Goal: Task Accomplishment & Management: Manage account settings

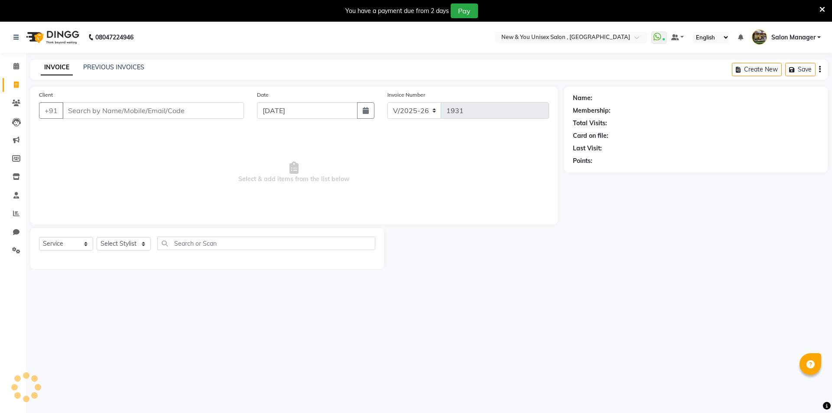
select select "31"
select select "service"
click at [818, 11] on icon at bounding box center [815, 10] width 6 height 8
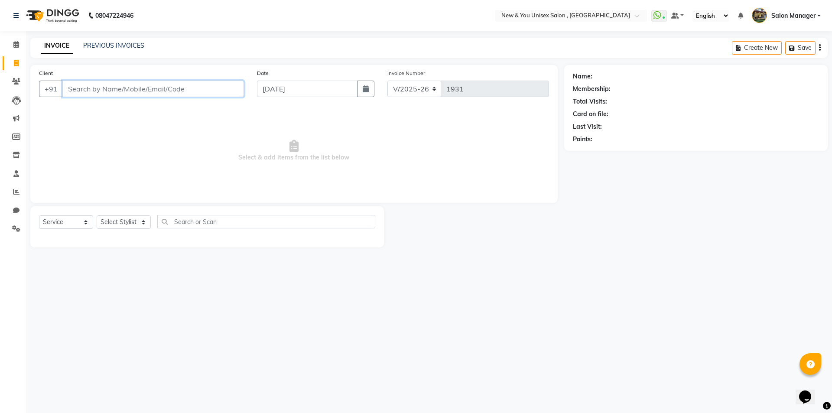
click at [142, 87] on input "Client" at bounding box center [152, 89] width 181 height 16
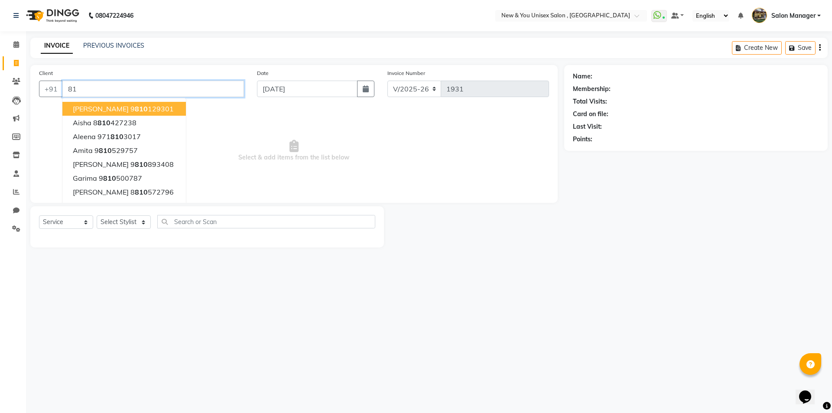
type input "8"
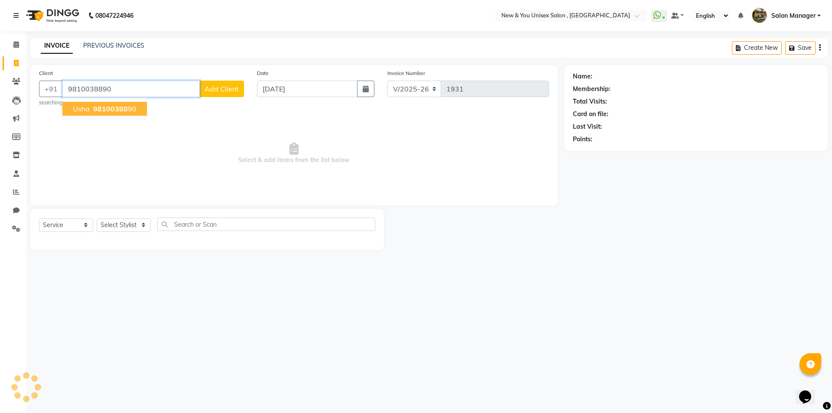
type input "9810038890"
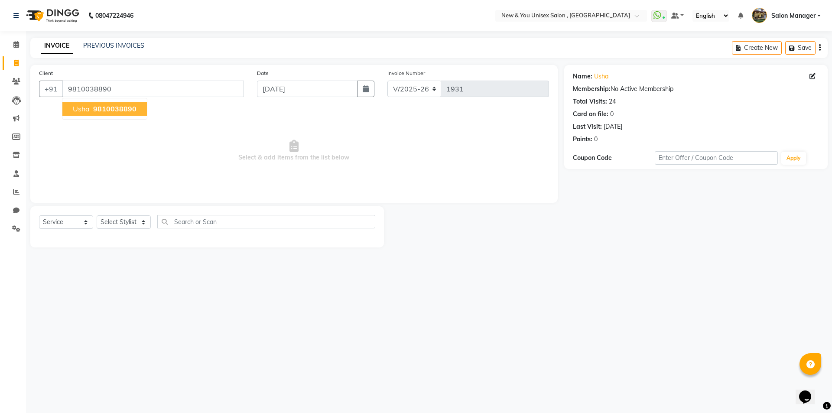
drag, startPoint x: 121, startPoint y: 106, endPoint x: 139, endPoint y: 106, distance: 18.2
click at [139, 106] on button "usha 9810038890" at bounding box center [104, 109] width 84 height 14
click at [130, 221] on select "Select Stylist HEMANT [PERSON_NAME] [PERSON_NAME] Salon Manager [PERSON_NAME] […" at bounding box center [124, 221] width 54 height 13
select select "87156"
click at [97, 215] on select "Select Stylist HEMANT [PERSON_NAME] [PERSON_NAME] Salon Manager [PERSON_NAME] […" at bounding box center [124, 221] width 54 height 13
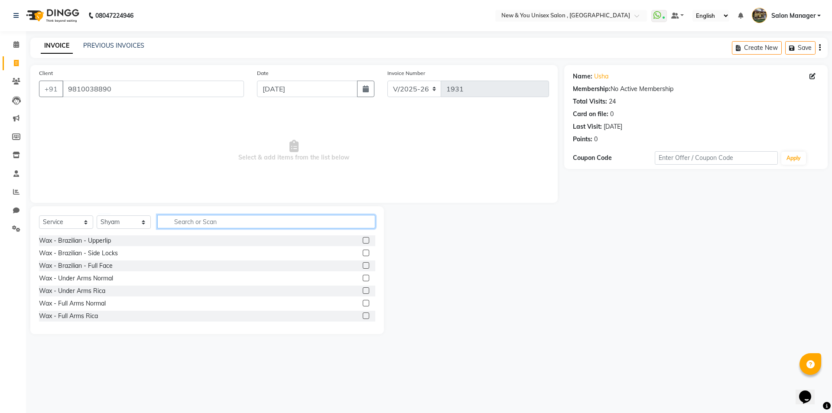
click at [228, 219] on input "text" at bounding box center [266, 221] width 218 height 13
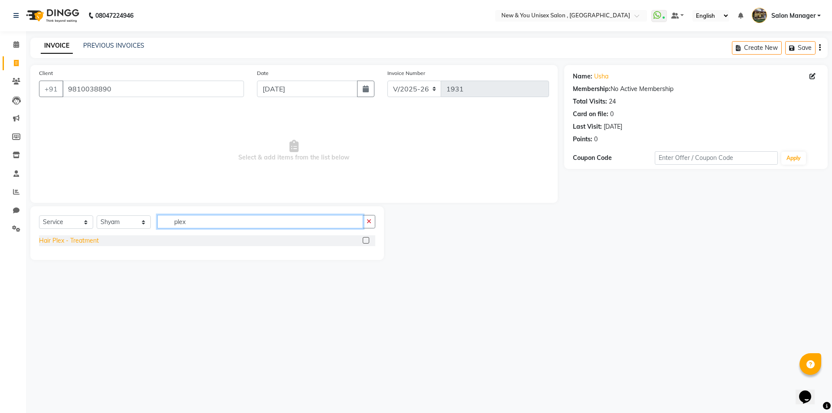
type input "plex"
click at [81, 239] on div "Hair Plex - Treatment" at bounding box center [69, 240] width 60 height 9
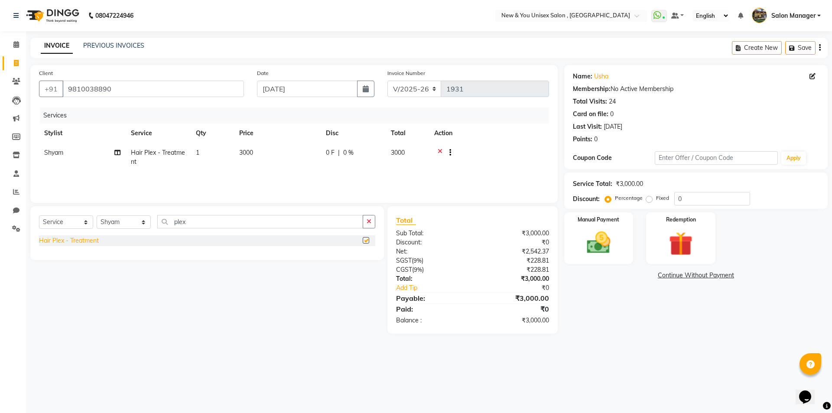
checkbox input "false"
click at [795, 47] on icon "button" at bounding box center [793, 48] width 9 height 6
click at [14, 66] on icon at bounding box center [16, 63] width 5 height 6
select select "service"
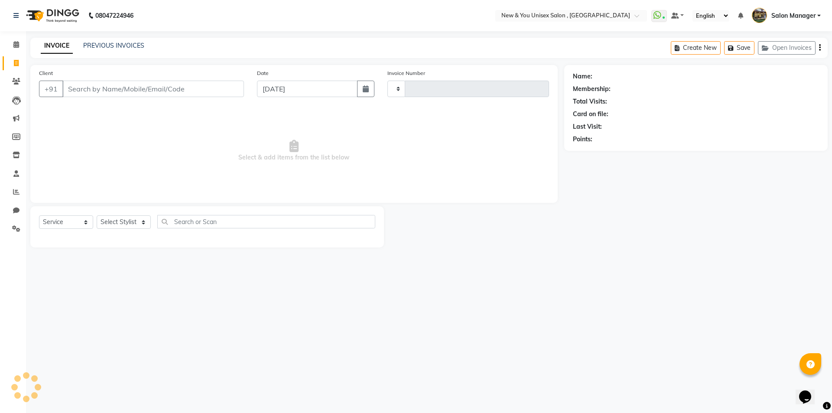
type input "1931"
select select "31"
click at [323, 182] on div "08047224946 Select Location × New & You Unisex Salon , Gurugram WhatsApp Status…" at bounding box center [416, 206] width 832 height 413
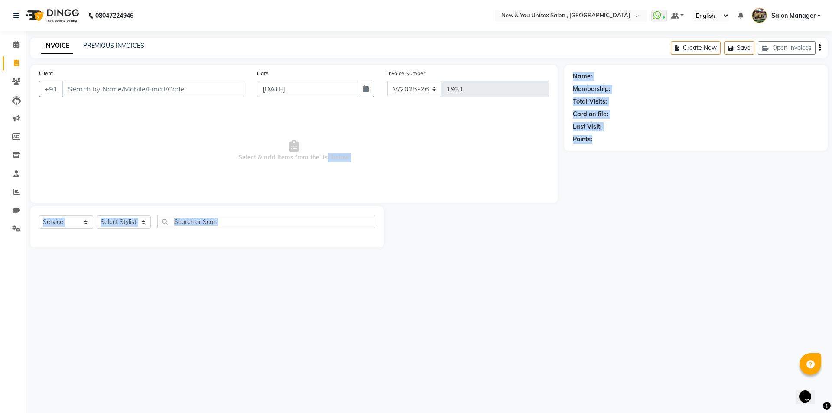
click at [575, 322] on div "08047224946 Select Location × New & You Unisex Salon , Gurugram WhatsApp Status…" at bounding box center [416, 206] width 832 height 413
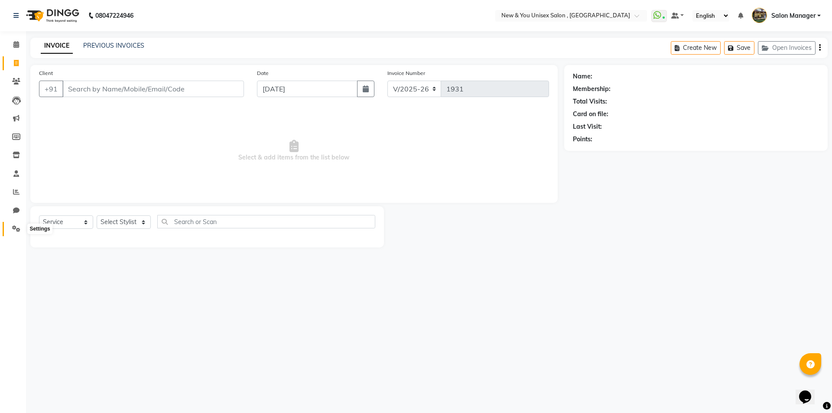
click at [10, 227] on span at bounding box center [16, 229] width 15 height 10
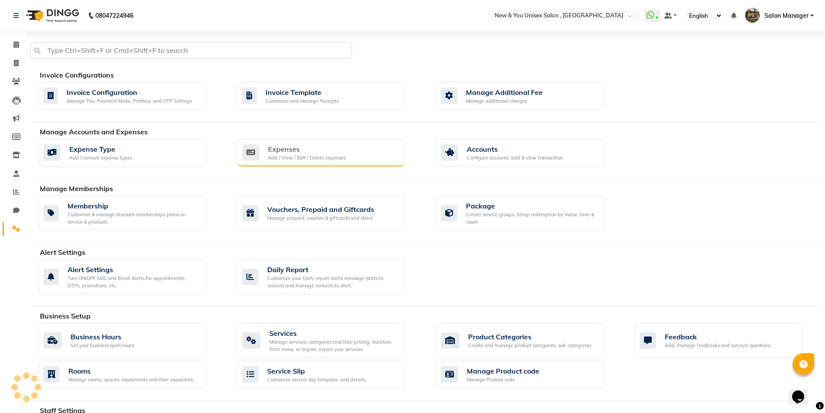
click at [345, 160] on div "Expenses Add / View / Edit / Delete expenses" at bounding box center [319, 153] width 155 height 18
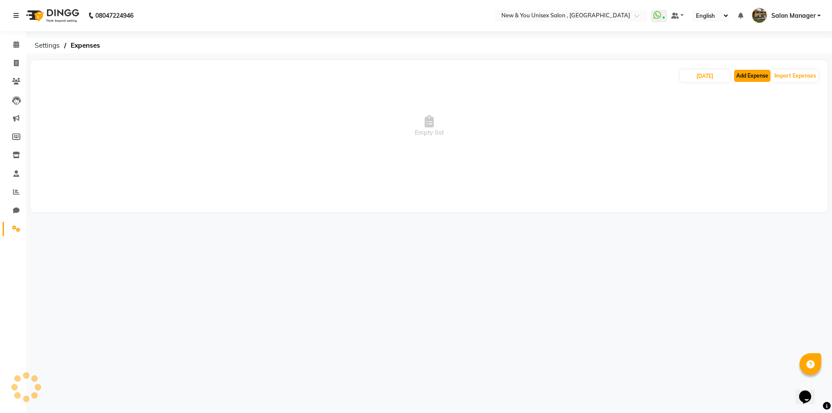
click at [746, 79] on button "Add Expense" at bounding box center [752, 76] width 36 height 12
select select "1"
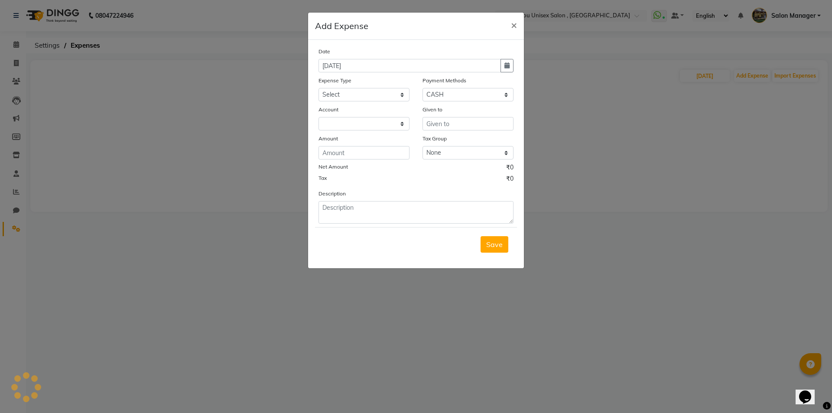
select select "2408"
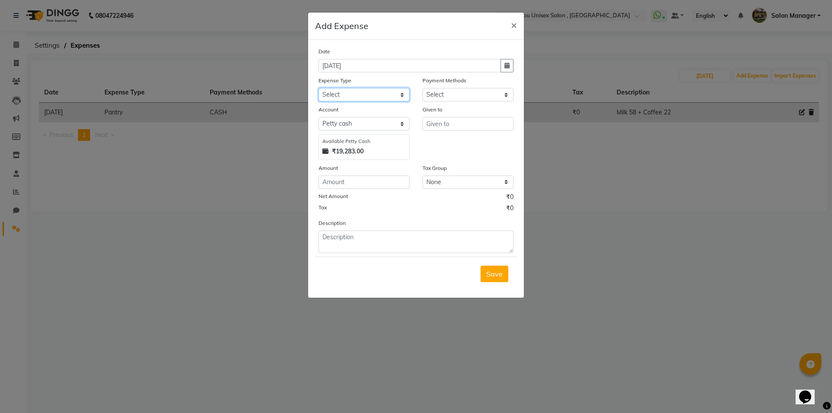
click at [345, 91] on select "Select Advance Salary Bank charges Car maintenance Cash transfer to bank Cash t…" at bounding box center [363, 94] width 91 height 13
click at [349, 93] on select "Select Advance Salary Bank charges Car maintenance Cash transfer to bank Cash t…" at bounding box center [363, 94] width 91 height 13
select select "8766"
click at [353, 184] on input "number" at bounding box center [363, 181] width 91 height 13
type input "20"
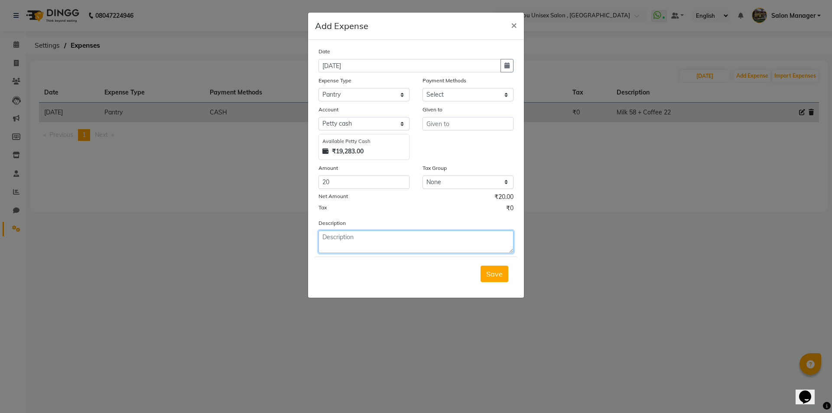
click at [349, 236] on textarea at bounding box center [415, 241] width 195 height 23
type textarea "Salt 20"
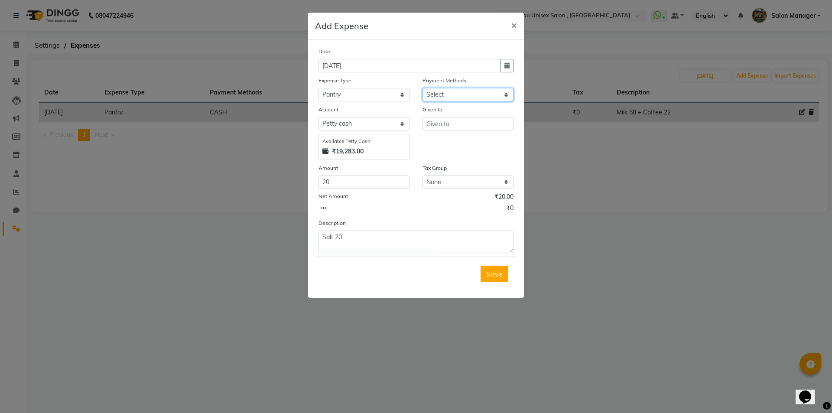
click at [490, 95] on select "Select CASH CARD ONLINE CUSTOM GPay PayTM PhonePe UPI NearBuy Points Wallet Loa…" at bounding box center [467, 94] width 91 height 13
click at [563, 187] on ngb-modal-window "Add Expense × Date [DATE] Expense Type Select Advance Salary Bank charges Car m…" at bounding box center [416, 206] width 832 height 413
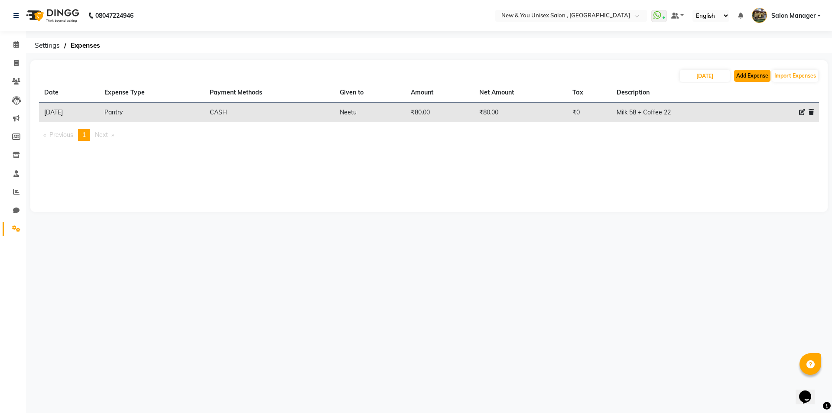
click at [747, 79] on button "Add Expense" at bounding box center [752, 76] width 36 height 12
select select "1"
select select "2408"
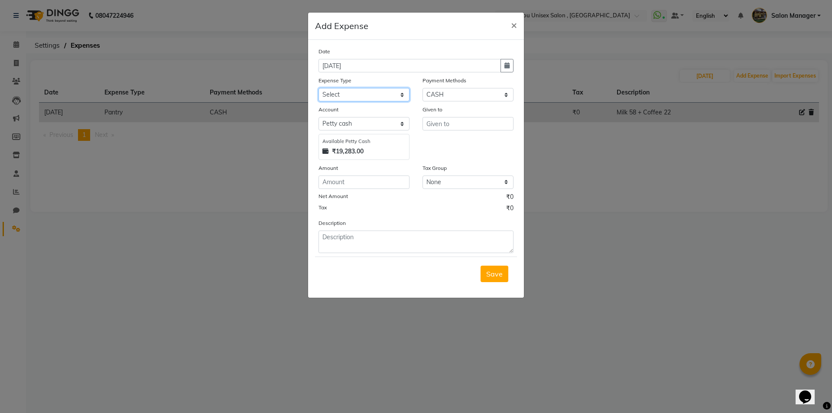
click at [355, 93] on select "Select Advance Salary Bank charges Car maintenance Cash transfer to bank Cash t…" at bounding box center [363, 94] width 91 height 13
select select "8766"
click at [354, 93] on select "Select Advance Salary Bank charges Car maintenance Cash transfer to bank Cash t…" at bounding box center [363, 94] width 91 height 13
click at [356, 180] on input "number" at bounding box center [363, 181] width 91 height 13
type input "20"
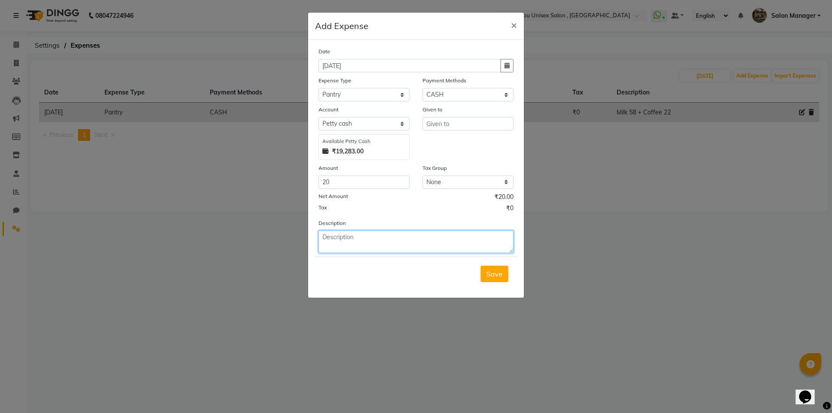
click at [348, 236] on textarea at bounding box center [415, 241] width 195 height 23
type textarea "salt 20"
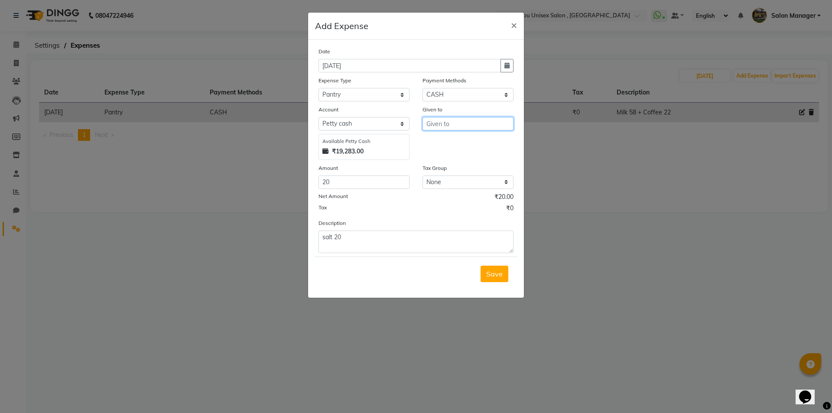
click at [451, 123] on input "text" at bounding box center [467, 123] width 91 height 13
click at [458, 183] on button "S hyam" at bounding box center [463, 184] width 81 height 14
type input "Shyam"
click at [496, 274] on span "Save" at bounding box center [494, 273] width 16 height 9
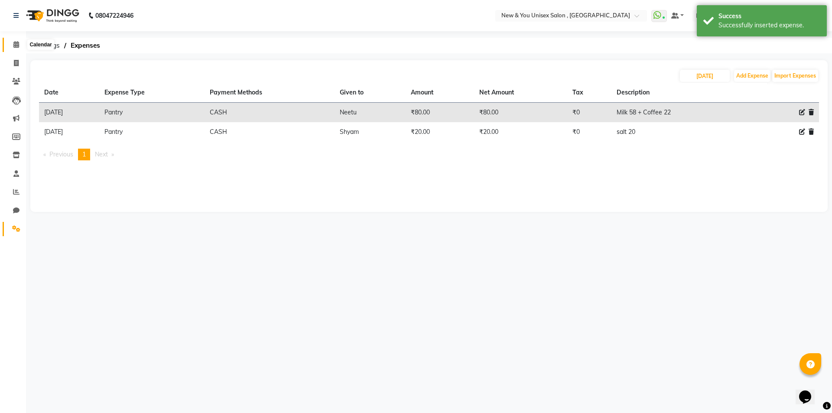
click at [18, 47] on icon at bounding box center [16, 44] width 6 height 6
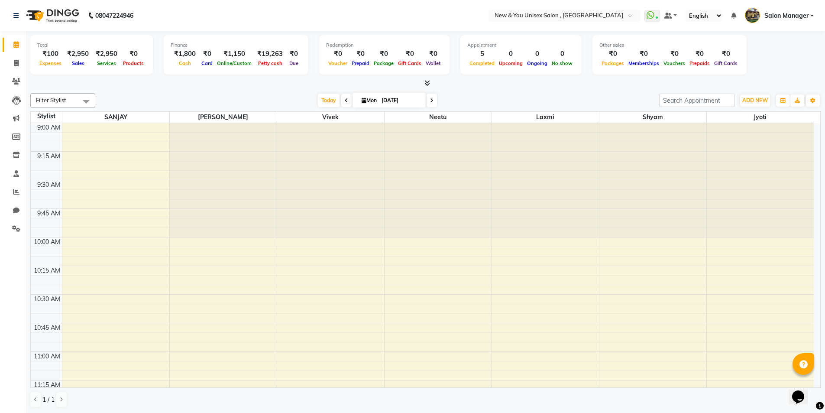
click at [423, 97] on span "[DATE]" at bounding box center [389, 100] width 73 height 15
click at [430, 102] on icon at bounding box center [431, 100] width 3 height 5
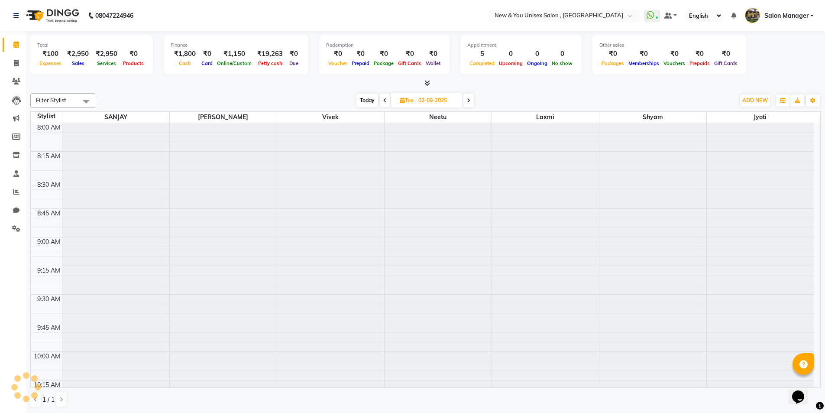
scroll to position [1222, 0]
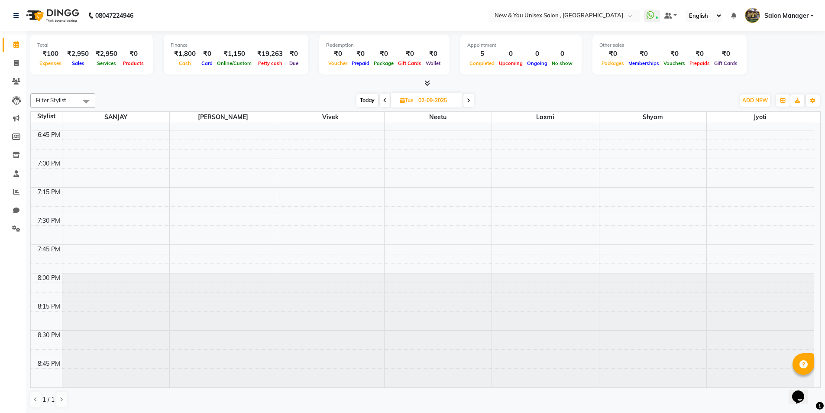
click at [382, 100] on span at bounding box center [385, 100] width 10 height 13
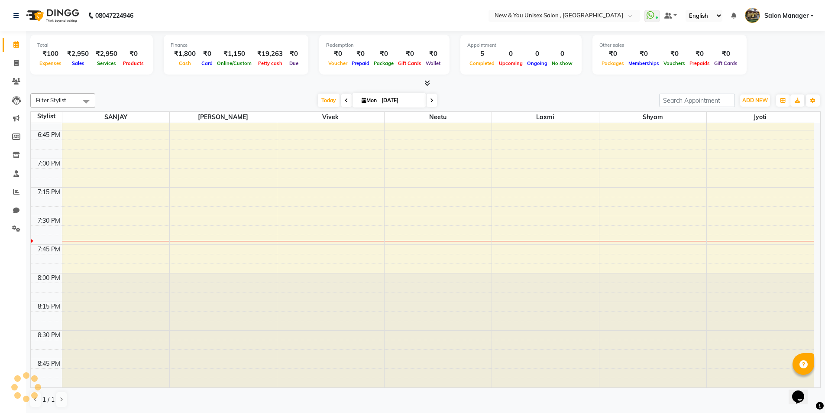
scroll to position [1107, 0]
click at [341, 101] on span at bounding box center [346, 100] width 10 height 13
type input "31-08-2025"
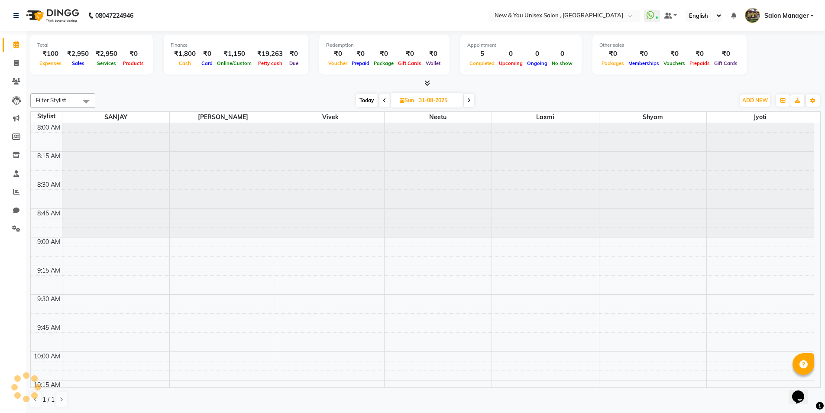
scroll to position [1222, 0]
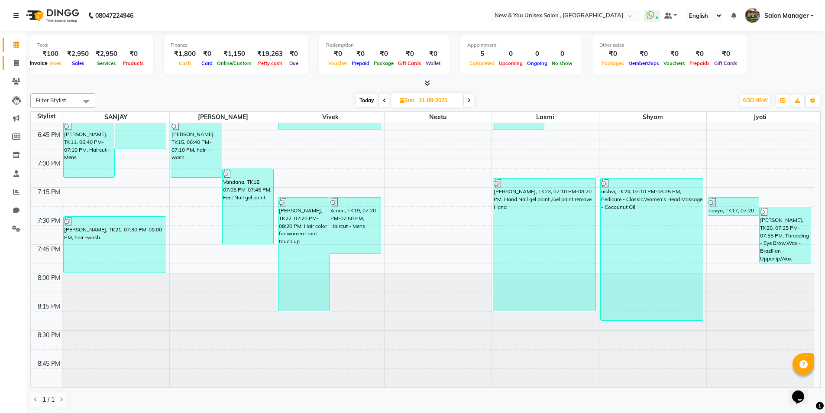
click at [17, 64] on icon at bounding box center [16, 63] width 5 height 6
select select "service"
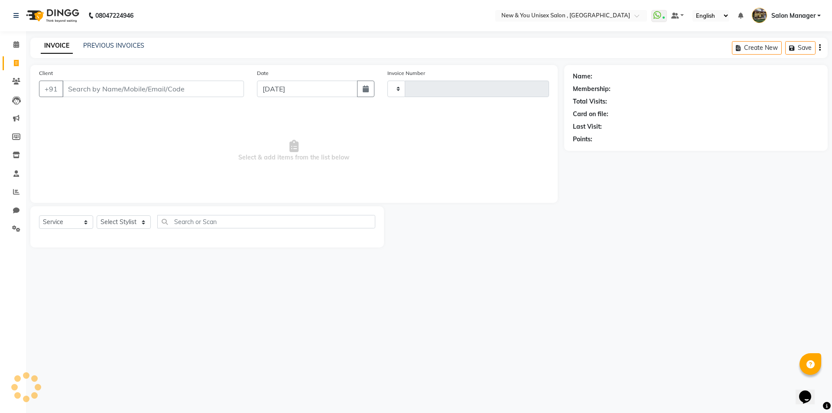
type input "1931"
select select "31"
click at [791, 49] on button "Open Invoices" at bounding box center [786, 47] width 58 height 13
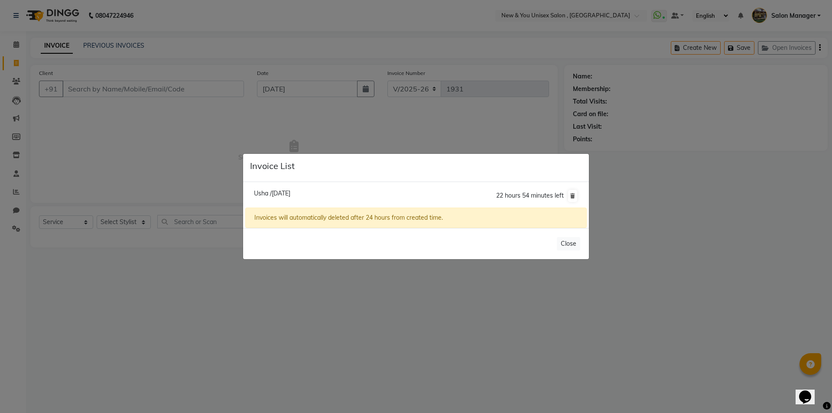
click at [276, 196] on span "Usha /[DATE]" at bounding box center [272, 193] width 36 height 8
type input "9810038890"
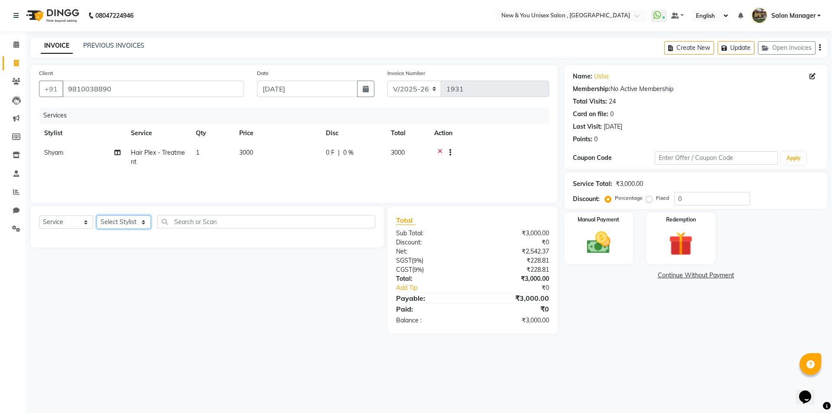
click at [131, 217] on select "Select Stylist HEMANT [PERSON_NAME] [PERSON_NAME] Salon Manager [PERSON_NAME] […" at bounding box center [124, 221] width 54 height 13
select select "70140"
click at [97, 215] on select "Select Stylist HEMANT [PERSON_NAME] [PERSON_NAME] Salon Manager [PERSON_NAME] […" at bounding box center [124, 221] width 54 height 13
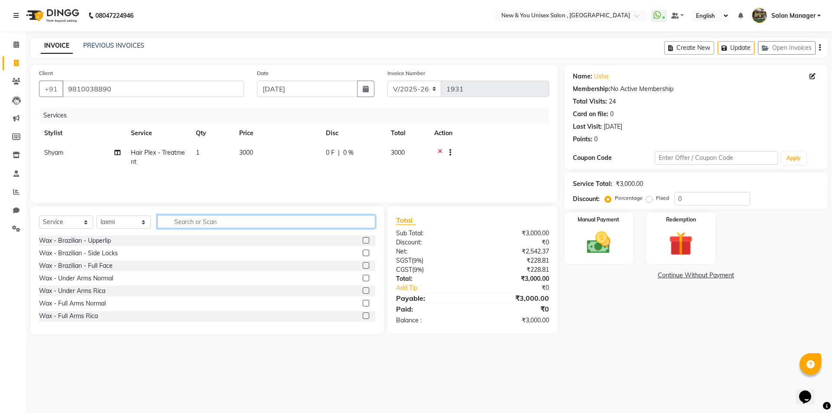
click at [199, 223] on input "text" at bounding box center [266, 221] width 218 height 13
type input "th"
click at [84, 252] on div "Threading - Eye Brow" at bounding box center [69, 253] width 61 height 9
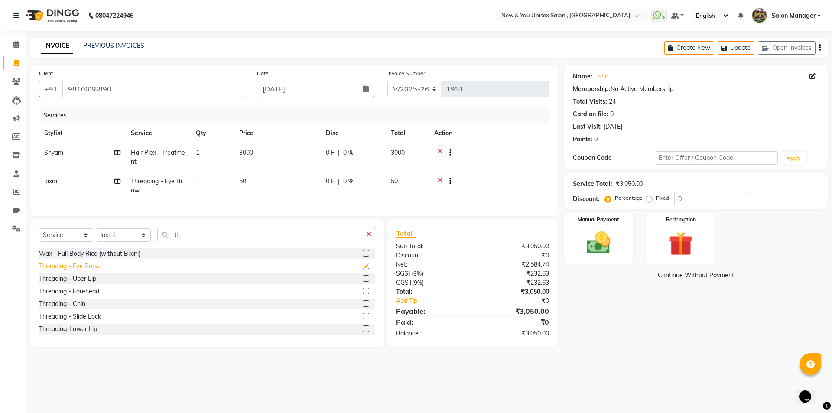
checkbox input "false"
click at [739, 48] on button "Update" at bounding box center [735, 47] width 37 height 13
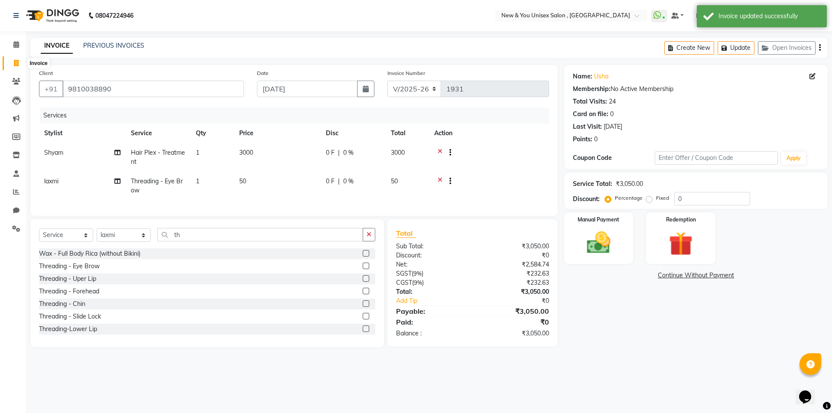
click at [10, 61] on span at bounding box center [16, 63] width 15 height 10
select select "service"
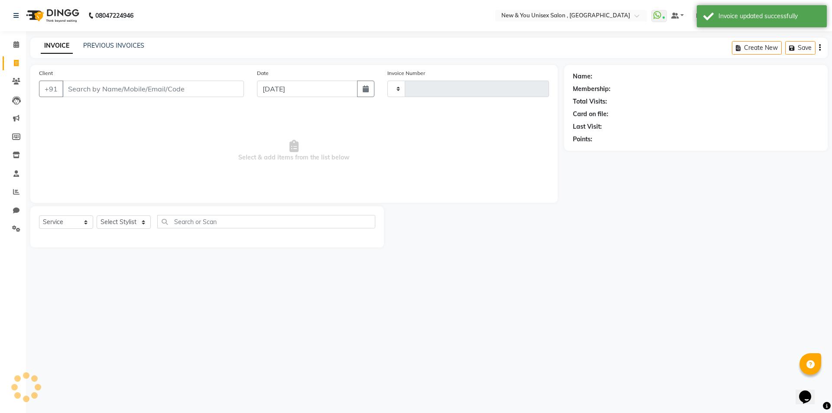
type input "1931"
select select "31"
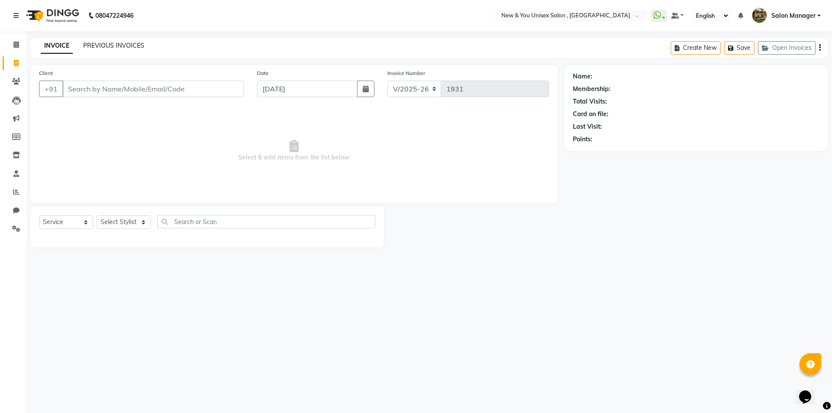
click at [117, 43] on link "PREVIOUS INVOICES" at bounding box center [113, 46] width 61 height 8
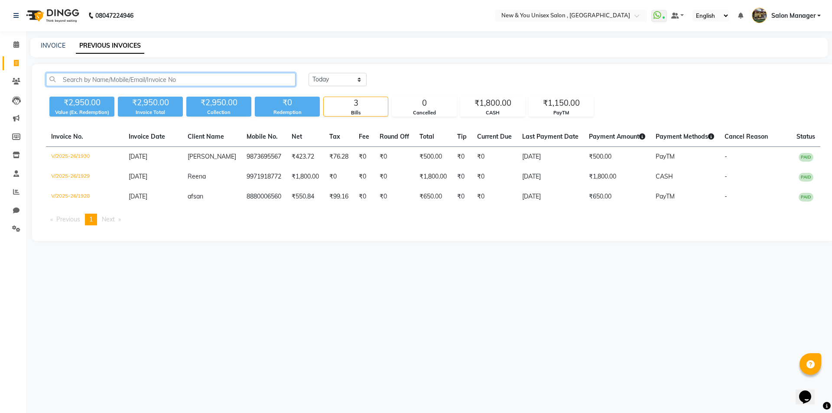
click at [124, 78] on input "text" at bounding box center [170, 79] width 249 height 13
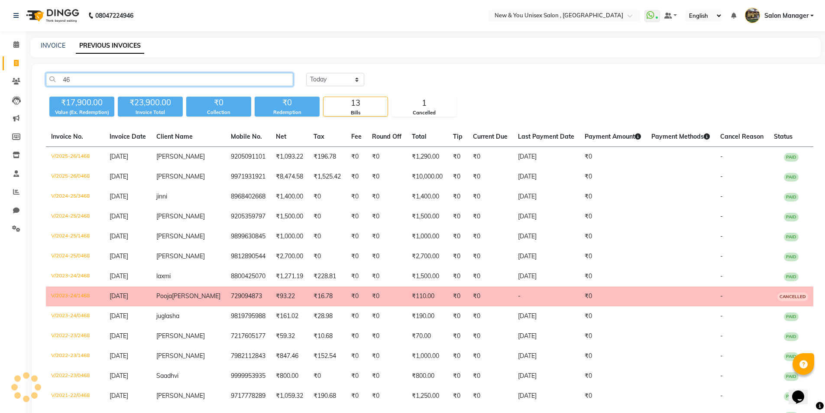
type input "4"
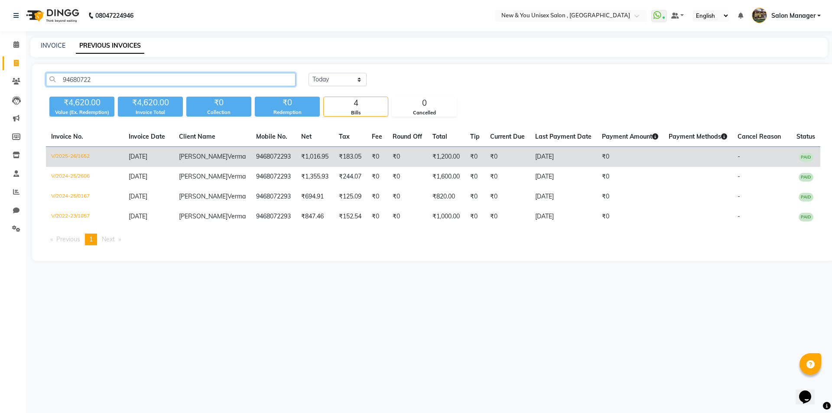
type input "94680722"
click at [198, 157] on span "[PERSON_NAME]" at bounding box center [203, 156] width 49 height 8
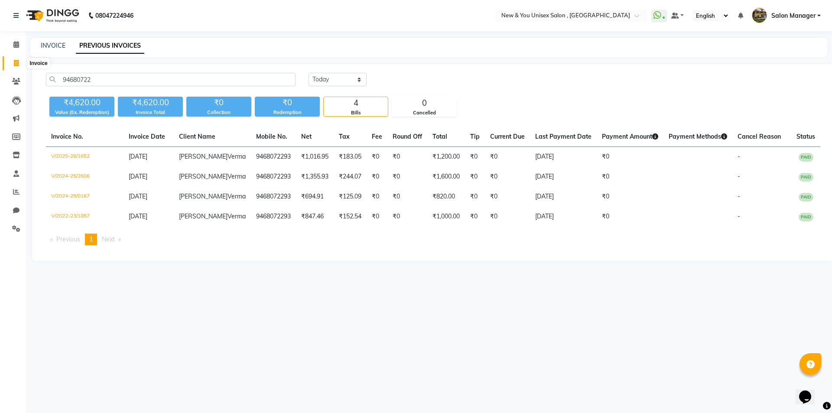
drag, startPoint x: 10, startPoint y: 64, endPoint x: 15, endPoint y: 63, distance: 4.4
click at [10, 64] on span at bounding box center [16, 63] width 15 height 10
select select "service"
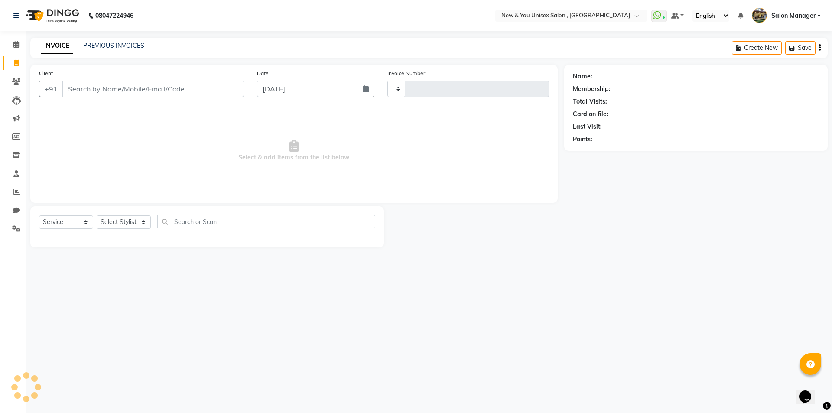
type input "1931"
select select "31"
click at [783, 48] on button "Open Invoices" at bounding box center [786, 47] width 58 height 13
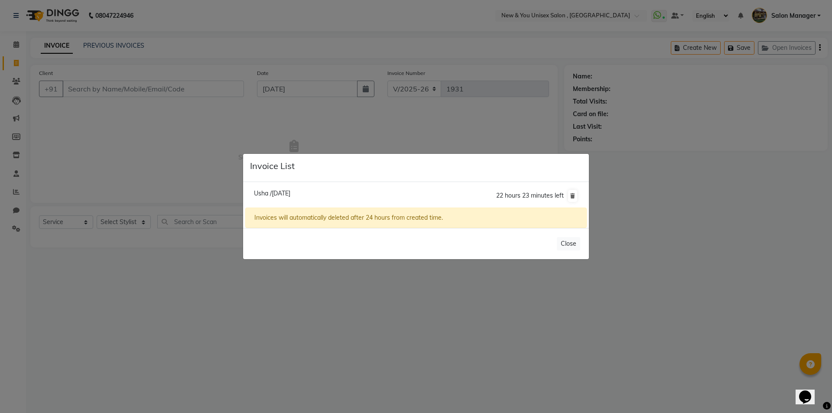
click at [290, 196] on span "Usha /[DATE]" at bounding box center [272, 193] width 36 height 8
type input "9810038890"
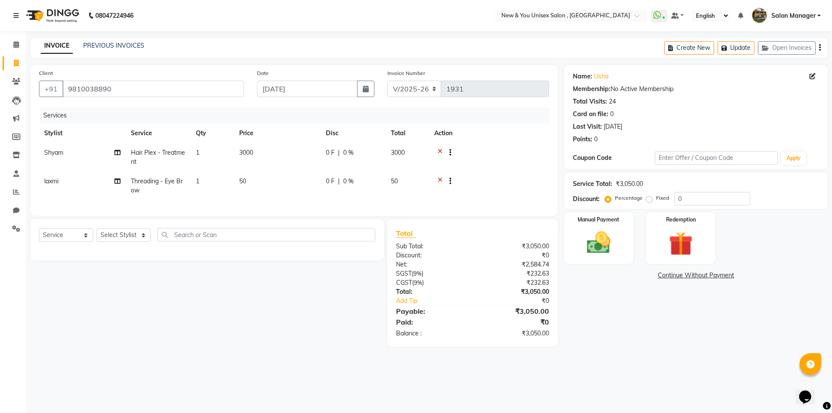
click at [342, 152] on div "0 F | 0 %" at bounding box center [353, 152] width 55 height 9
select select "87156"
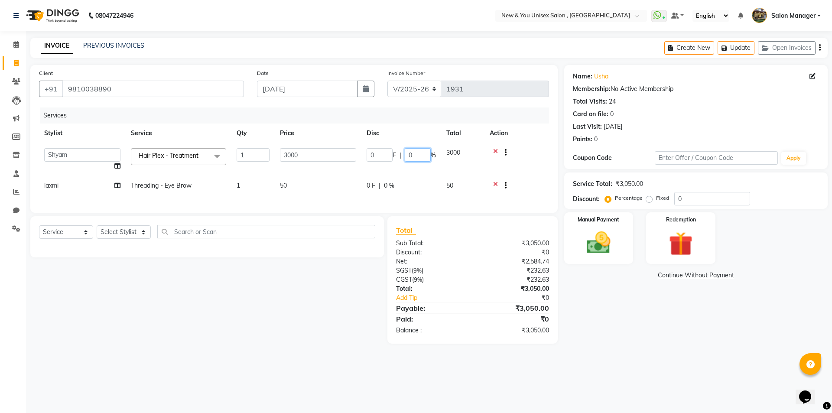
click at [413, 158] on input "0" at bounding box center [417, 154] width 26 height 13
type input "0"
type input "50"
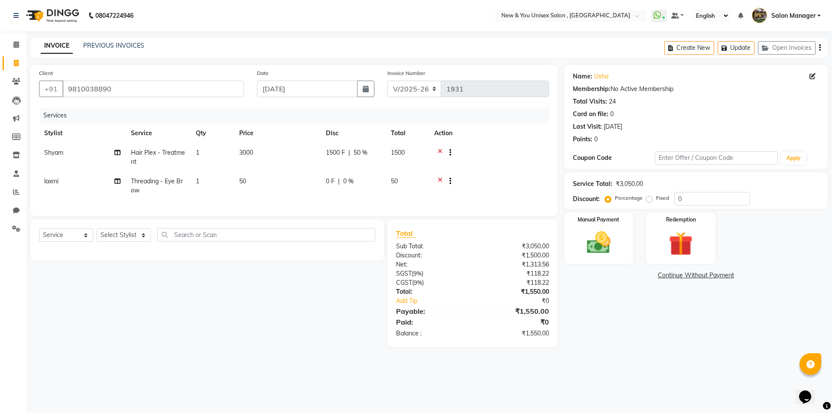
click at [308, 291] on div "Select Service Product Membership Package Voucher Prepaid Gift Card Select Styl…" at bounding box center [204, 282] width 360 height 127
click at [744, 45] on button "Update" at bounding box center [735, 47] width 37 height 13
drag, startPoint x: 128, startPoint y: 88, endPoint x: 64, endPoint y: 102, distance: 65.5
click at [64, 102] on div "Client [PHONE_NUMBER]" at bounding box center [141, 86] width 218 height 36
click at [9, 71] on li "Invoice" at bounding box center [13, 63] width 26 height 19
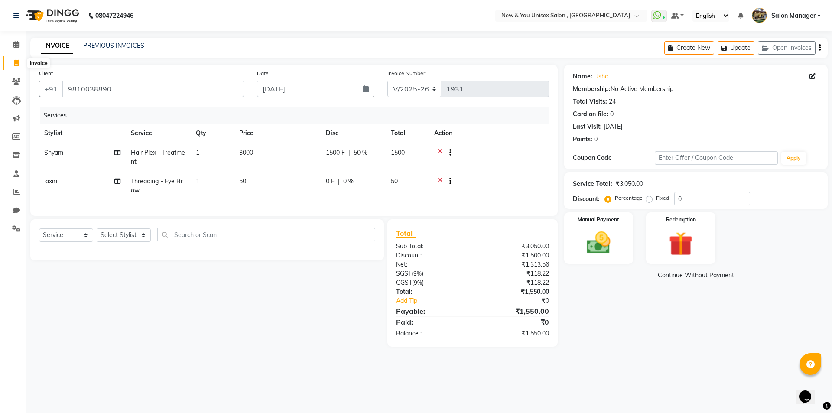
click at [11, 67] on span at bounding box center [16, 63] width 15 height 10
select select "service"
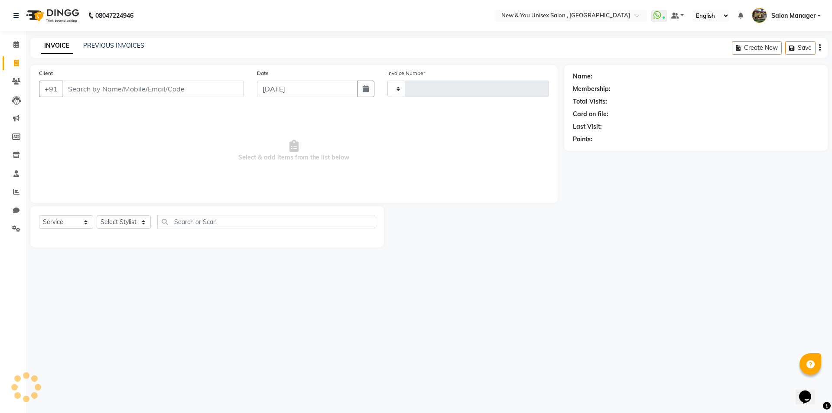
type input "1931"
select select "31"
click at [94, 89] on input "Client" at bounding box center [152, 89] width 181 height 16
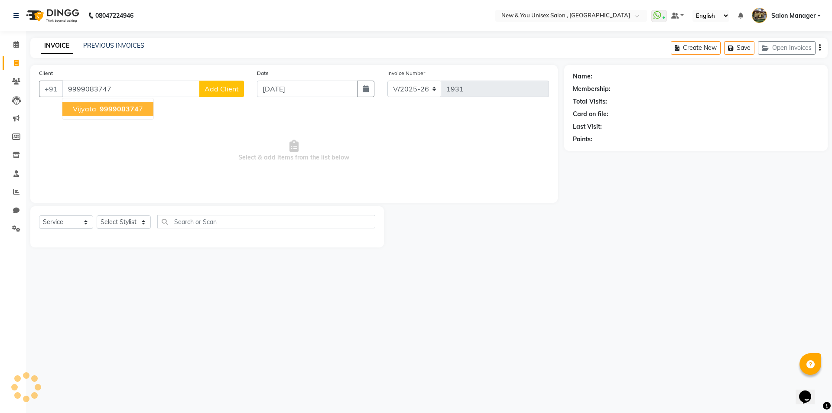
type input "9999083747"
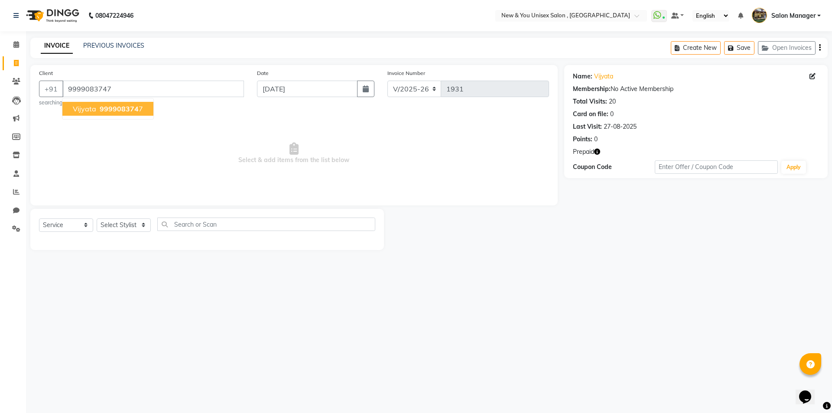
click at [124, 111] on span "999908374" at bounding box center [119, 108] width 39 height 9
click at [598, 153] on icon "button" at bounding box center [597, 152] width 6 height 6
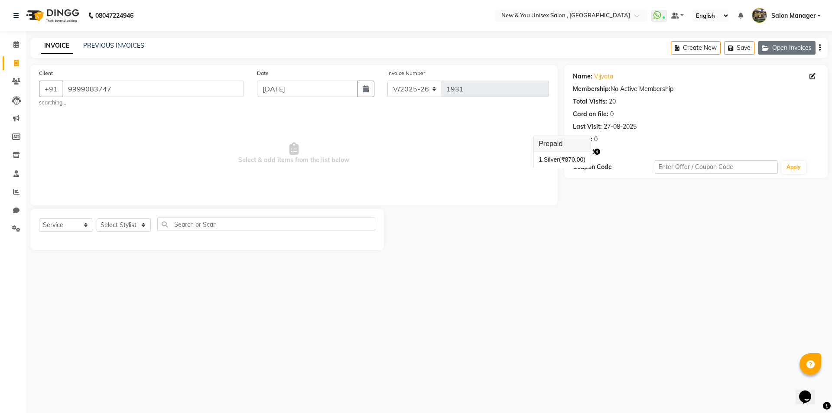
click at [785, 45] on button "Open Invoices" at bounding box center [786, 47] width 58 height 13
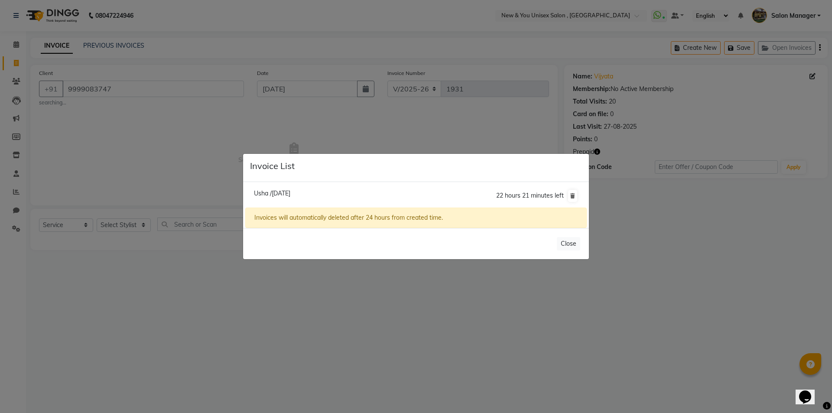
click at [170, 164] on ngb-modal-window "Invoice List Usha /[DATE] 22 hours 21 minutes left Invoices will automatically …" at bounding box center [416, 206] width 832 height 413
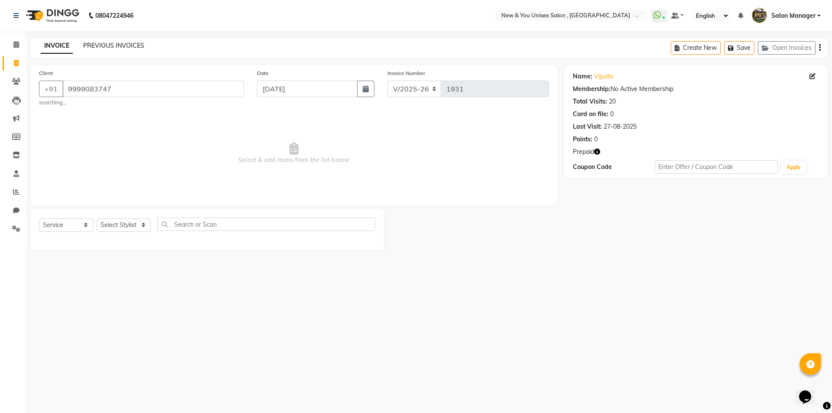
click at [113, 43] on link "PREVIOUS INVOICES" at bounding box center [113, 46] width 61 height 8
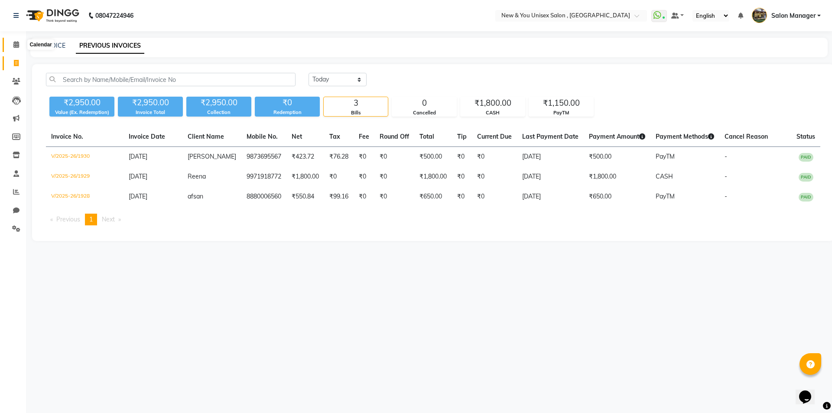
click at [13, 47] on icon at bounding box center [16, 44] width 6 height 6
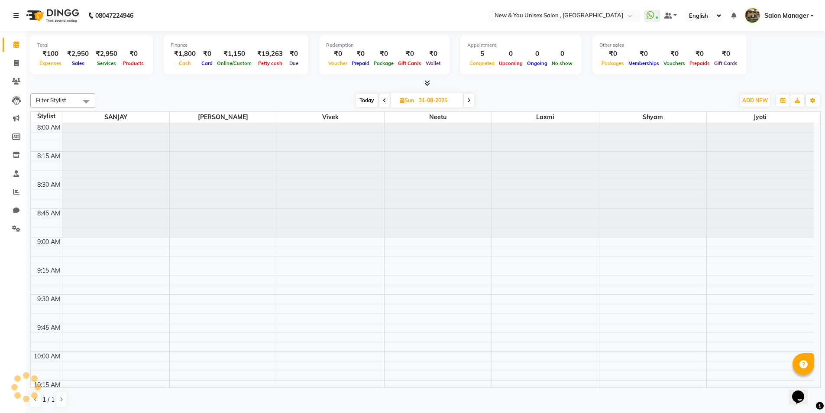
scroll to position [1205, 0]
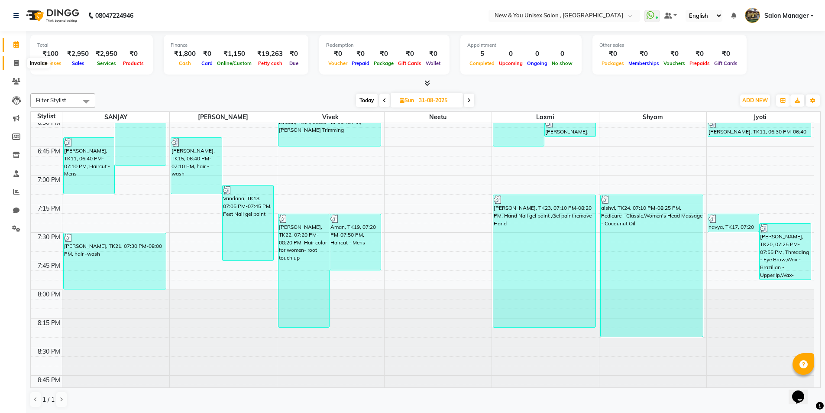
click at [18, 63] on icon at bounding box center [16, 63] width 5 height 6
select select "service"
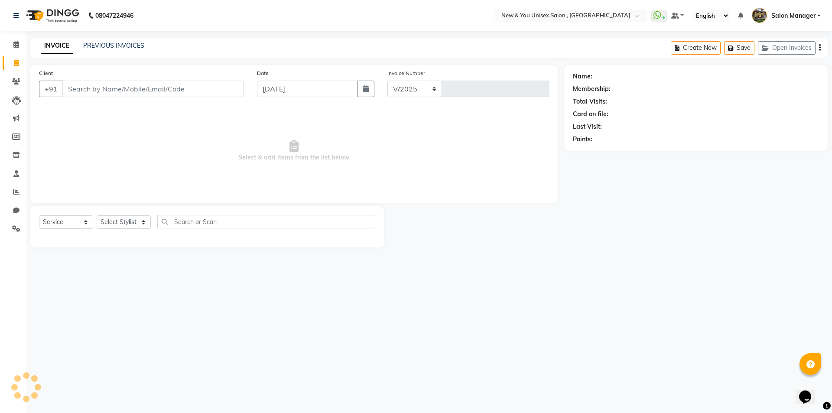
select select "31"
type input "1931"
click at [95, 85] on input "Client" at bounding box center [152, 89] width 181 height 16
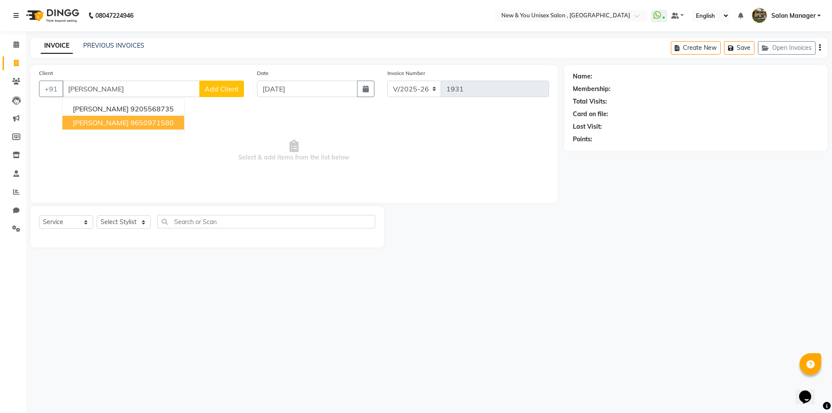
click at [208, 133] on span "Select & add items from the list below" at bounding box center [294, 150] width 510 height 87
drag, startPoint x: 127, startPoint y: 91, endPoint x: 4, endPoint y: 88, distance: 122.6
click at [4, 88] on app-home "08047224946 Select Location × New & You Unisex Salon , Gurugram WhatsApp Status…" at bounding box center [416, 130] width 832 height 260
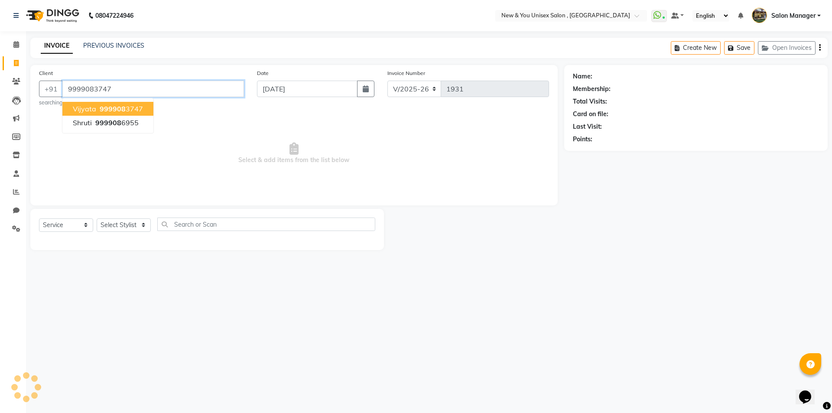
type input "9999083747"
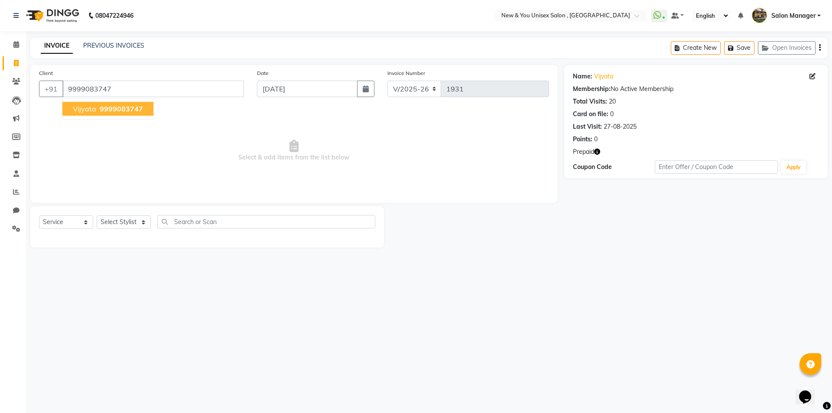
click at [100, 107] on span "9999083747" at bounding box center [121, 108] width 43 height 9
click at [116, 221] on select "Select Stylist HEMANT [PERSON_NAME] [PERSON_NAME] Salon Manager [PERSON_NAME] […" at bounding box center [124, 221] width 54 height 13
select select "70140"
click at [97, 215] on select "Select Stylist HEMANT [PERSON_NAME] [PERSON_NAME] Salon Manager [PERSON_NAME] […" at bounding box center [124, 221] width 54 height 13
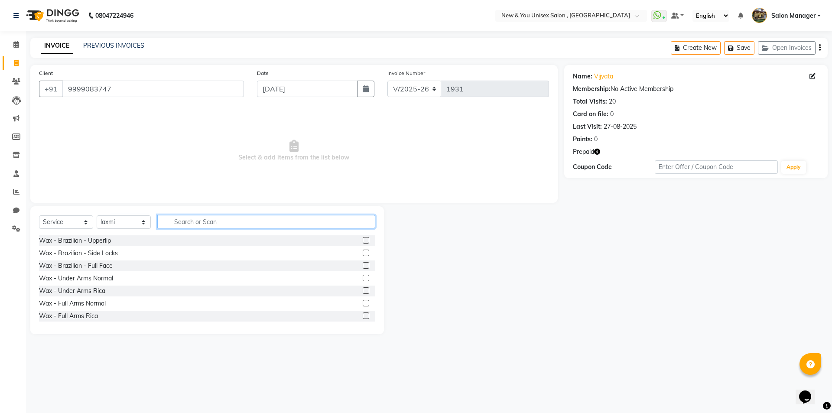
click at [189, 223] on input "text" at bounding box center [266, 221] width 218 height 13
type input "thr"
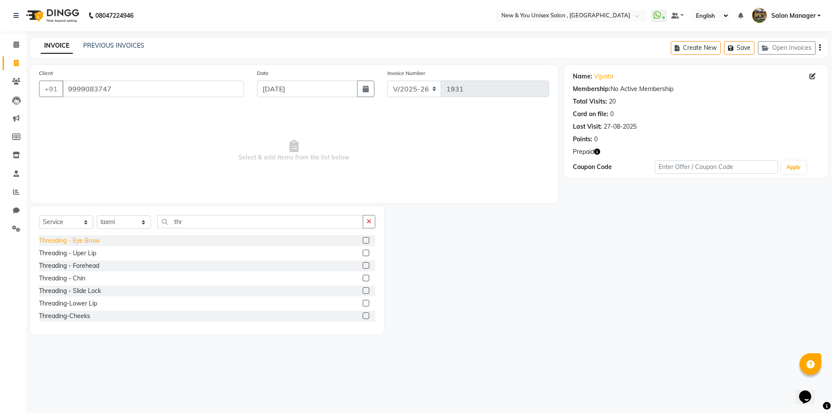
click at [90, 240] on div "Threading - Eye Brow" at bounding box center [69, 240] width 61 height 9
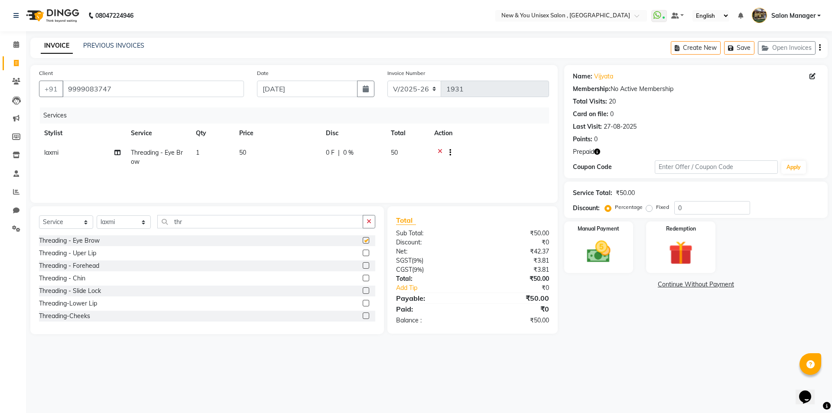
checkbox input "false"
click at [667, 254] on img at bounding box center [680, 252] width 40 height 31
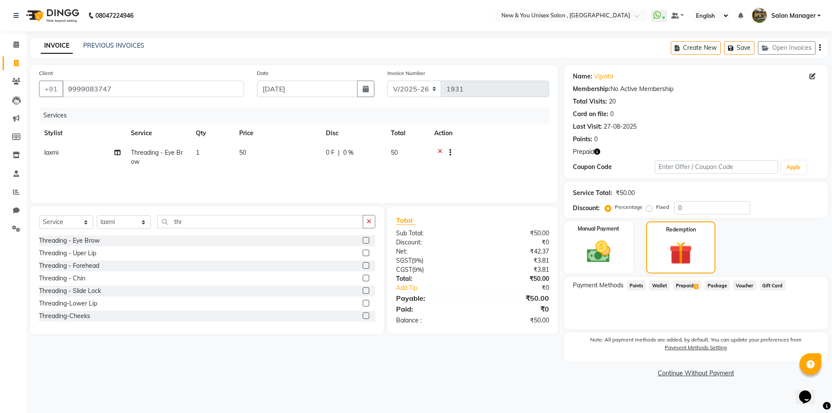
click at [688, 285] on span "Prepaid 1" at bounding box center [687, 285] width 28 height 10
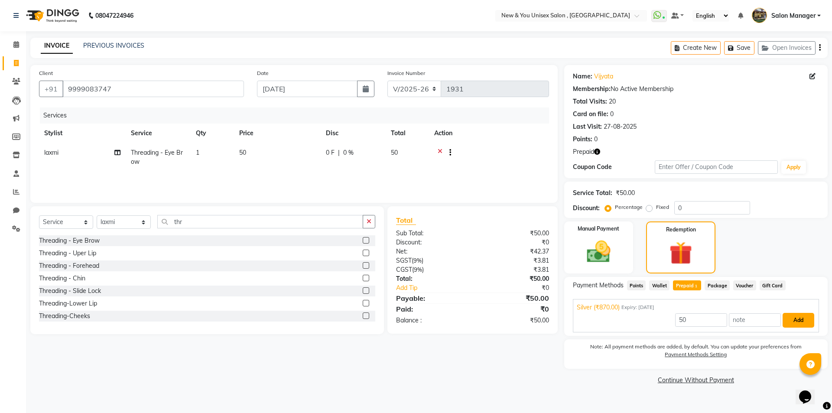
click at [803, 318] on button "Add" at bounding box center [798, 320] width 32 height 15
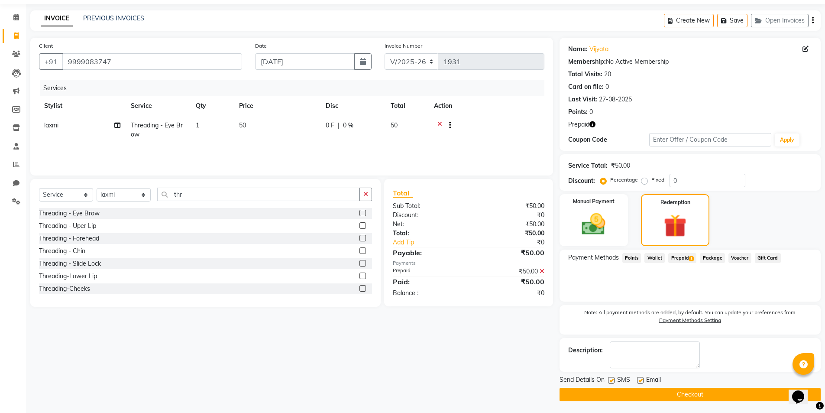
scroll to position [29, 0]
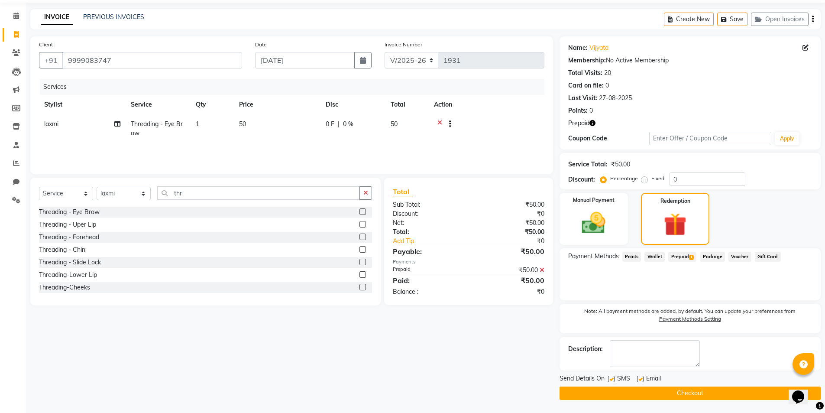
drag, startPoint x: 828, startPoint y: 307, endPoint x: 5, endPoint y: 19, distance: 872.1
click at [694, 392] on button "Checkout" at bounding box center [690, 392] width 261 height 13
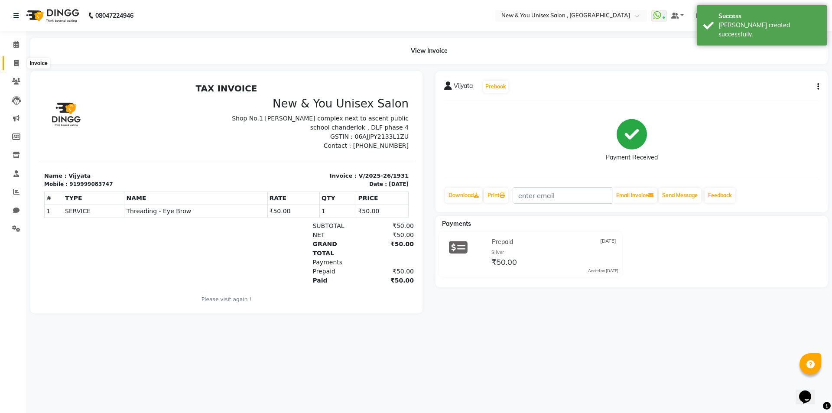
click at [14, 65] on icon at bounding box center [16, 63] width 5 height 6
select select "service"
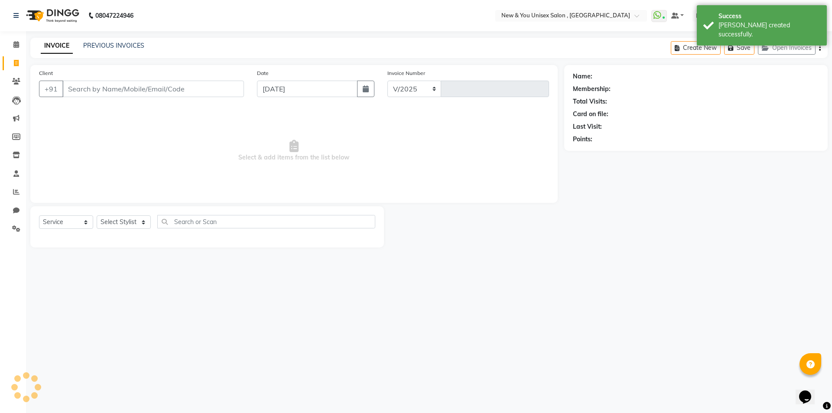
select select "31"
type input "1932"
click at [788, 51] on button "Open Invoices" at bounding box center [786, 47] width 58 height 13
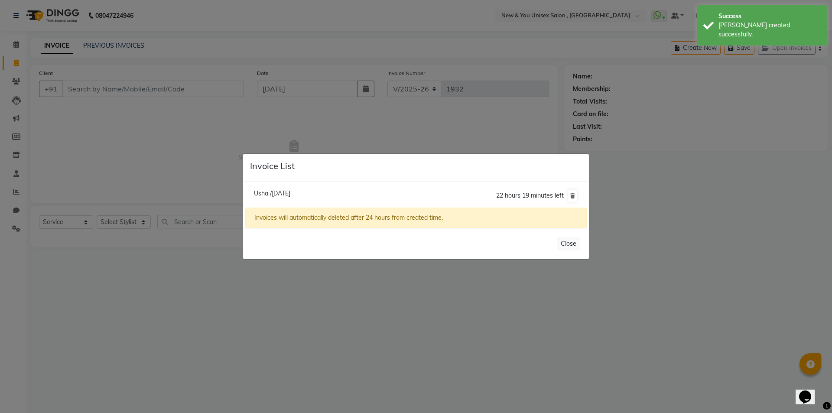
click at [290, 193] on span "Usha /[DATE]" at bounding box center [272, 193] width 36 height 8
type input "9810038890"
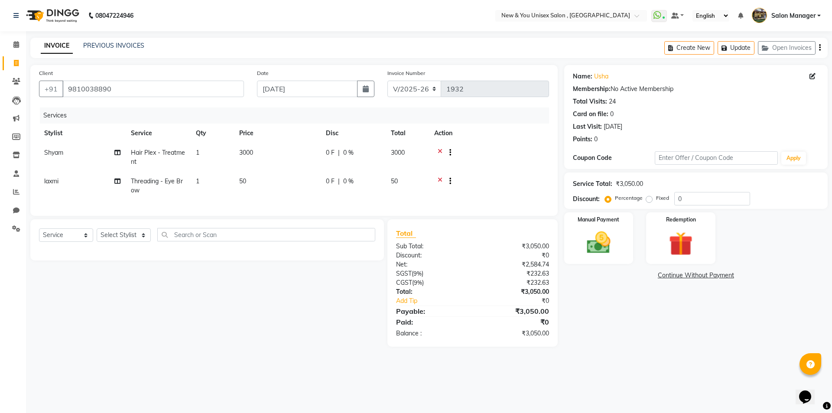
click at [344, 154] on span "0 %" at bounding box center [348, 152] width 10 height 9
select select "87156"
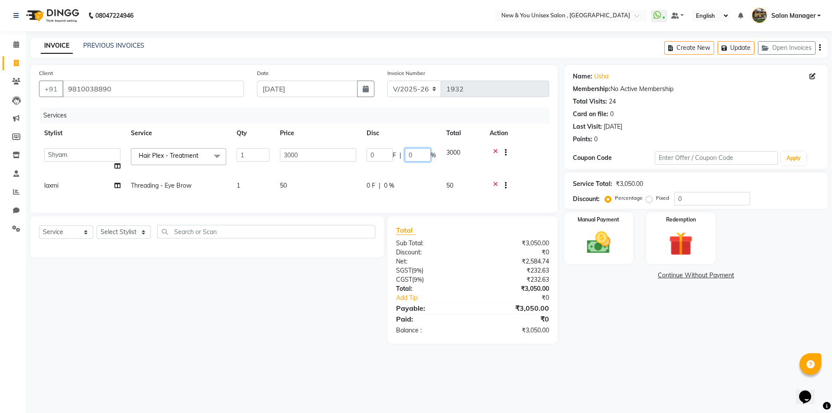
click at [421, 153] on input "0" at bounding box center [417, 154] width 26 height 13
type input "1"
type input "50"
click at [495, 185] on div at bounding box center [516, 186] width 54 height 11
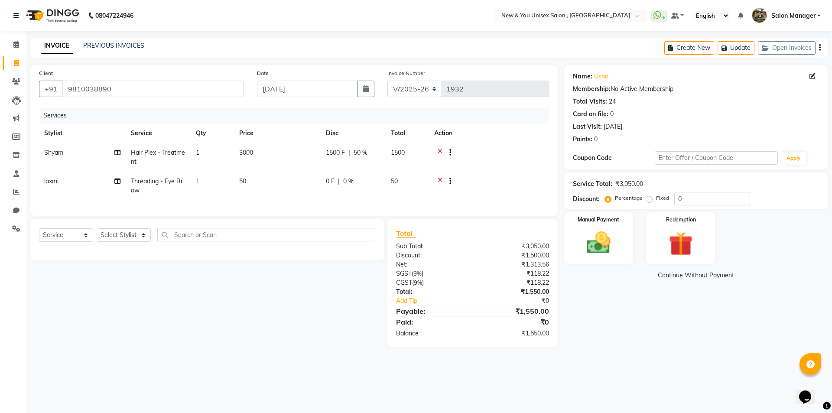
click at [437, 180] on div at bounding box center [489, 182] width 110 height 11
click at [441, 182] on icon at bounding box center [439, 182] width 5 height 11
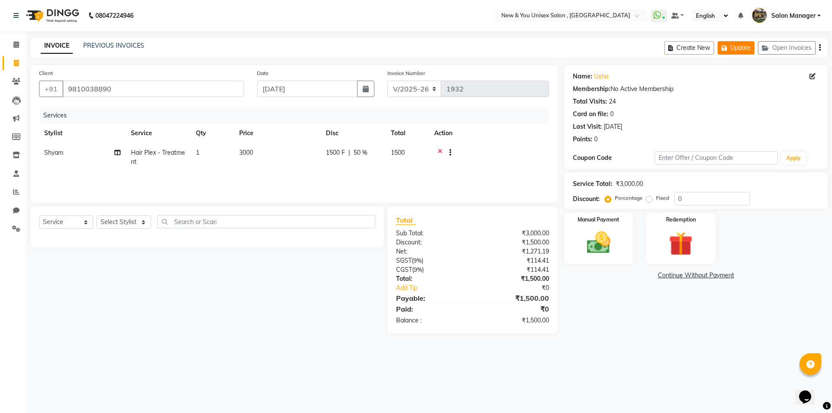
click at [741, 49] on button "Update" at bounding box center [735, 47] width 37 height 13
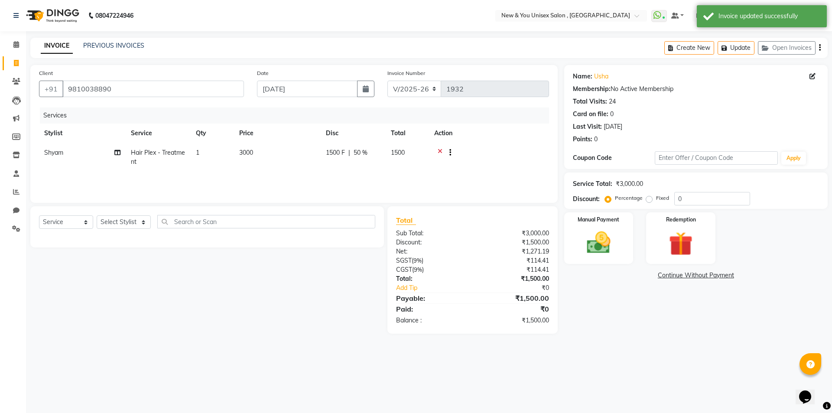
click at [641, 238] on div "Manual Payment Redemption" at bounding box center [695, 238] width 276 height 52
click at [606, 244] on img at bounding box center [598, 242] width 40 height 29
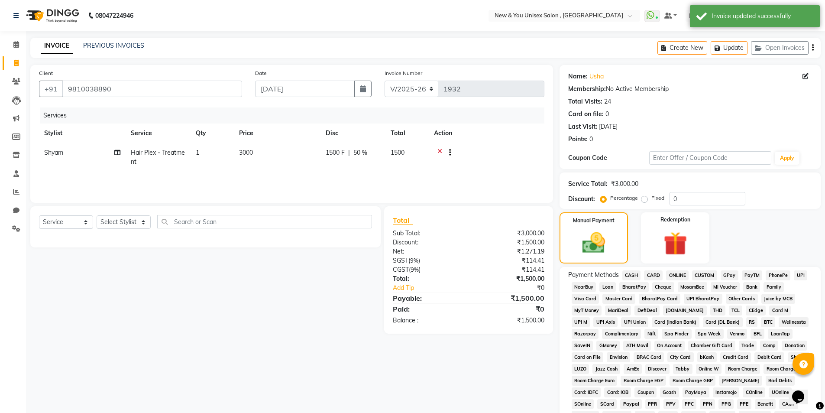
click at [633, 273] on span "CASH" at bounding box center [631, 275] width 19 height 10
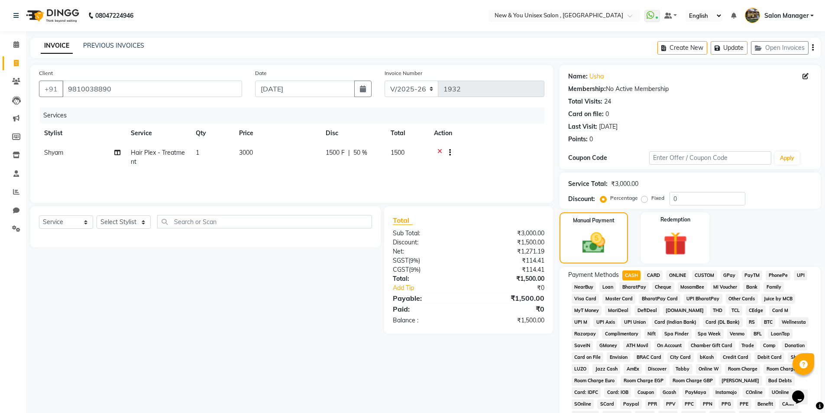
click at [812, 48] on div "Create New Update Open Invoices" at bounding box center [738, 48] width 163 height 20
click at [811, 48] on div "Create New Update Open Invoices" at bounding box center [738, 48] width 163 height 20
click at [812, 48] on icon "button" at bounding box center [813, 48] width 2 height 0
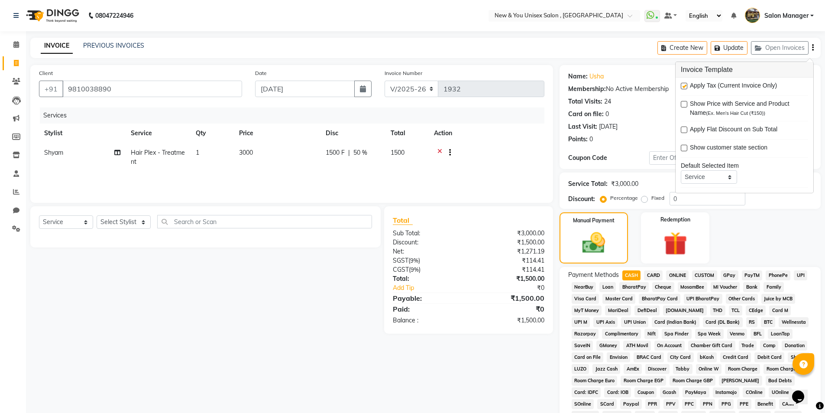
click at [683, 83] on label at bounding box center [684, 86] width 6 height 6
click at [683, 84] on input "checkbox" at bounding box center [684, 87] width 6 height 6
checkbox input "false"
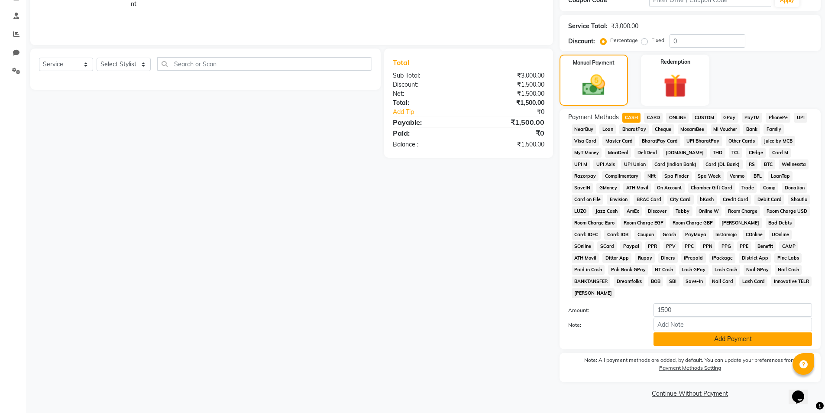
click at [755, 339] on button "Add Payment" at bounding box center [733, 338] width 159 height 13
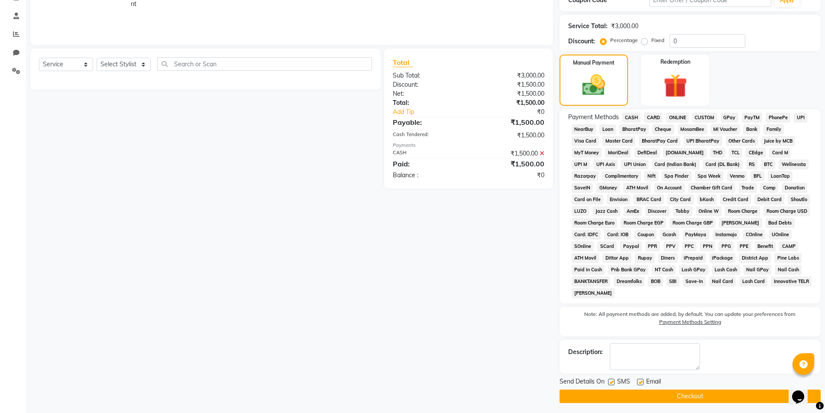
click at [734, 397] on button "Checkout" at bounding box center [690, 395] width 261 height 13
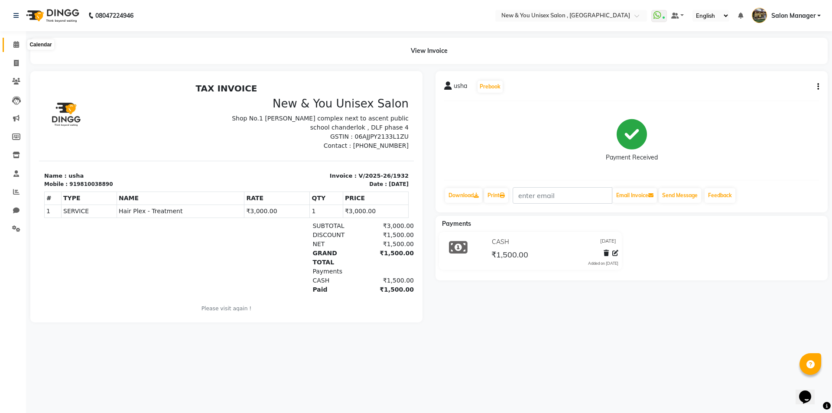
click at [19, 45] on span at bounding box center [16, 45] width 15 height 10
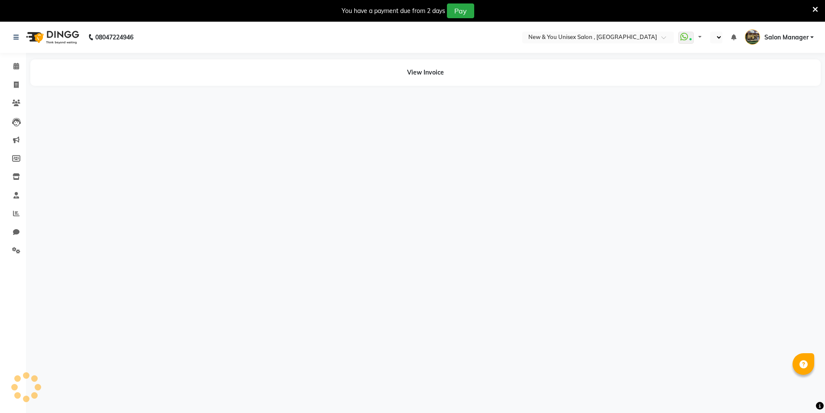
select select "en"
